Goal: Task Accomplishment & Management: Use online tool/utility

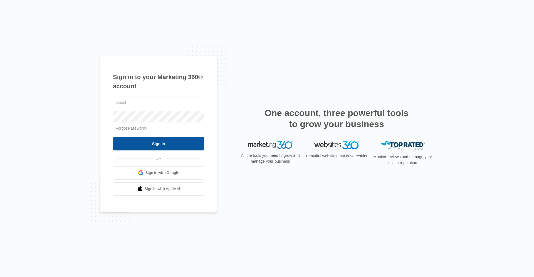
type input "[EMAIL_ADDRESS][DOMAIN_NAME]"
click at [188, 144] on input "Sign In" at bounding box center [158, 143] width 91 height 13
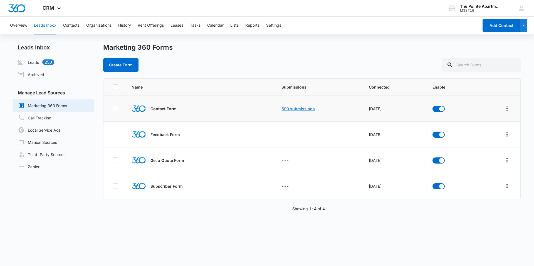
click at [283, 107] on link "590 submissions" at bounding box center [297, 108] width 33 height 5
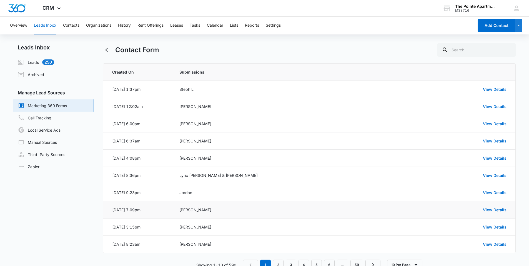
click at [279, 211] on div "[PERSON_NAME]" at bounding box center [293, 210] width 227 height 6
click at [492, 211] on link "View Details" at bounding box center [495, 210] width 24 height 5
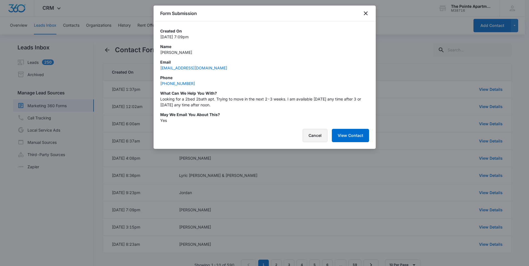
click at [314, 137] on button "Cancel" at bounding box center [315, 135] width 25 height 13
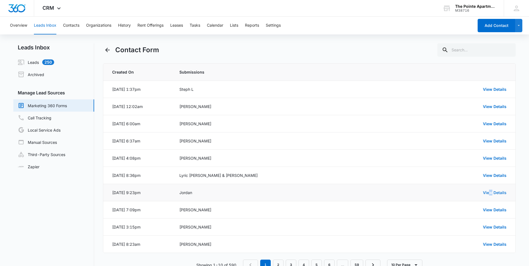
click at [492, 191] on link "View Details" at bounding box center [495, 192] width 24 height 5
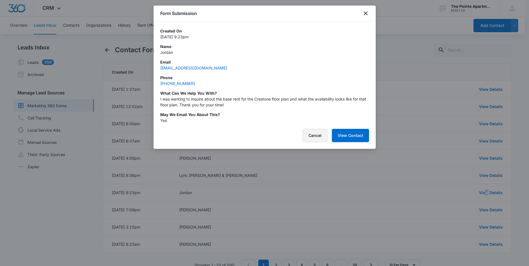
click at [316, 135] on button "Cancel" at bounding box center [315, 135] width 25 height 13
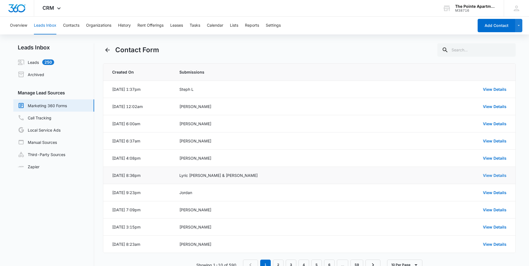
click at [494, 174] on link "View Details" at bounding box center [495, 175] width 24 height 5
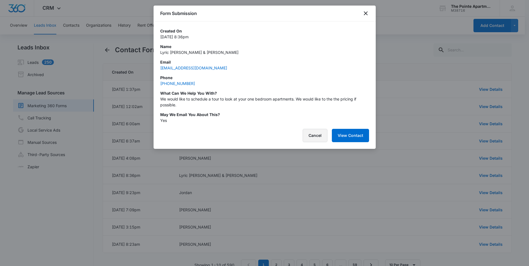
click at [311, 136] on button "Cancel" at bounding box center [315, 135] width 25 height 13
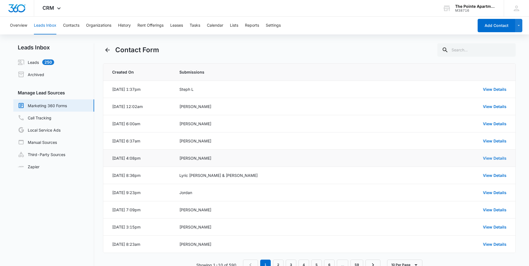
click at [499, 160] on link "View Details" at bounding box center [495, 158] width 24 height 5
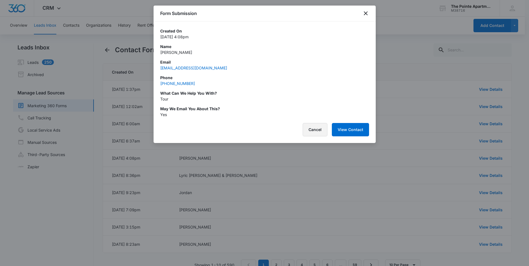
click at [317, 129] on button "Cancel" at bounding box center [315, 129] width 25 height 13
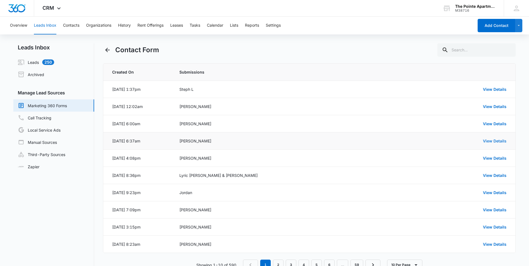
click at [496, 140] on link "View Details" at bounding box center [495, 141] width 24 height 5
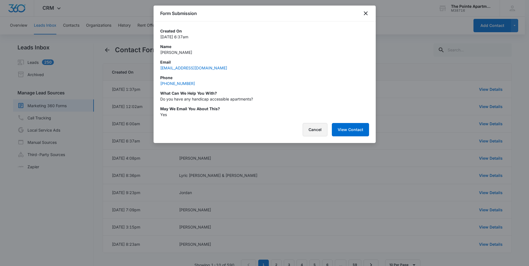
click at [320, 128] on button "Cancel" at bounding box center [315, 129] width 25 height 13
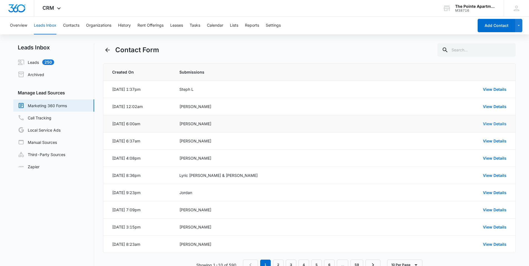
click at [501, 125] on link "View Details" at bounding box center [495, 123] width 24 height 5
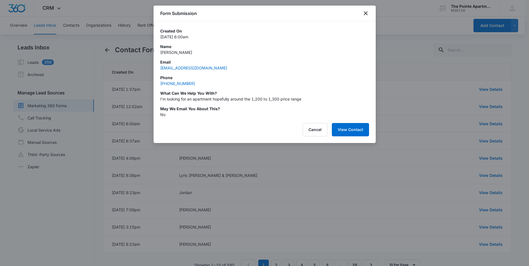
drag, startPoint x: 196, startPoint y: 52, endPoint x: 159, endPoint y: 53, distance: 37.5
click at [159, 53] on div "Created On Aug 7, 2025 at 6:00am Name Stephanie Tousignant Email connor15tousig…" at bounding box center [265, 69] width 222 height 96
drag, startPoint x: 159, startPoint y: 53, endPoint x: 176, endPoint y: 54, distance: 16.7
copy p "Stephanie Tousignant"
click at [367, 14] on icon "close" at bounding box center [366, 13] width 7 height 7
